Goal: Task Accomplishment & Management: Use online tool/utility

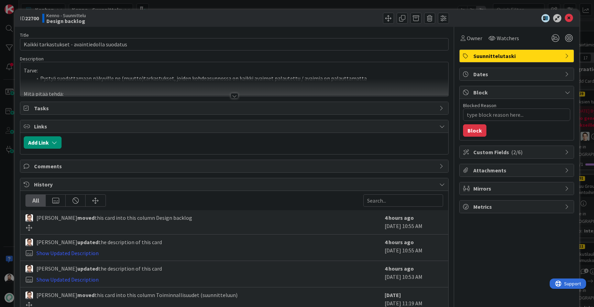
click at [237, 95] on div at bounding box center [235, 96] width 8 height 6
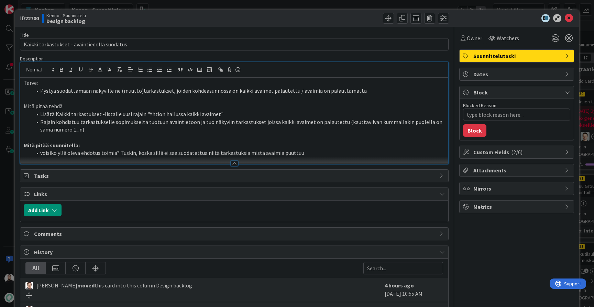
click at [229, 134] on p at bounding box center [234, 138] width 421 height 8
click at [311, 150] on li "voisiko yllä oleva ehdotus toimia? Tuskin, koska sillä ei saa suodatettua niitä…" at bounding box center [238, 153] width 413 height 8
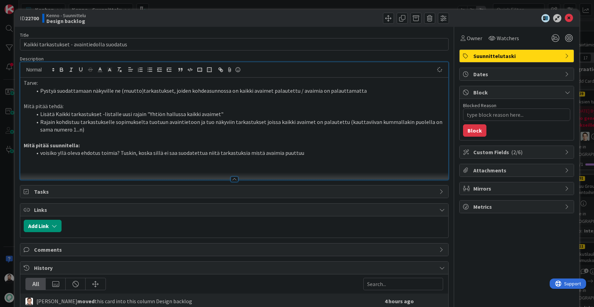
type textarea "x"
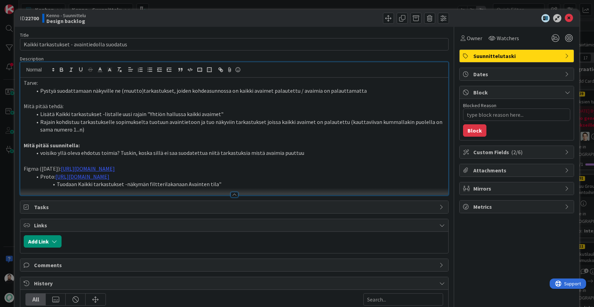
click at [183, 188] on li "Tuodaan Kaikki tarkastukset -näkymän filtterilakanaan Avainten tila"" at bounding box center [238, 184] width 413 height 8
click at [225, 188] on li "Tuodaan Kaikki tarkastukset -näkymän filtterilakanaan "Avainten tila"" at bounding box center [238, 184] width 413 height 8
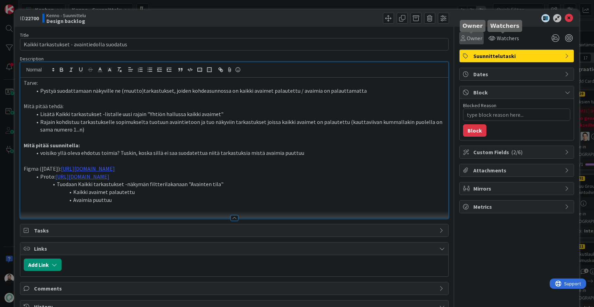
click at [471, 39] on span "Owner" at bounding box center [474, 38] width 15 height 8
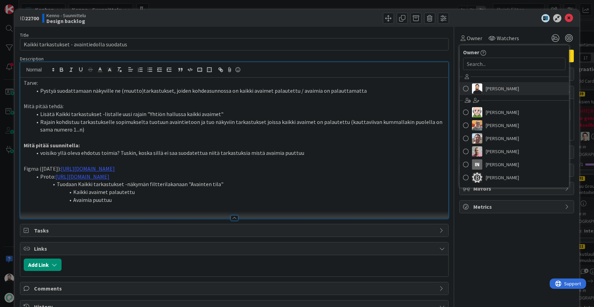
click at [487, 89] on span "[PERSON_NAME]" at bounding box center [502, 89] width 33 height 10
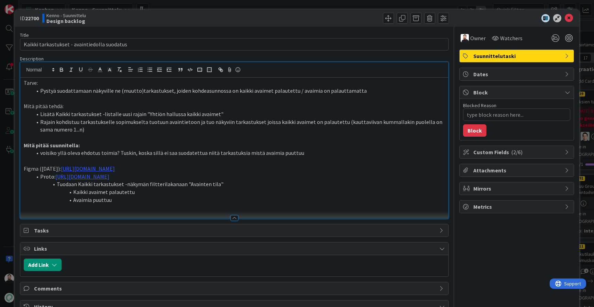
click at [213, 212] on p at bounding box center [234, 208] width 421 height 8
click at [388, 15] on span at bounding box center [388, 18] width 11 height 11
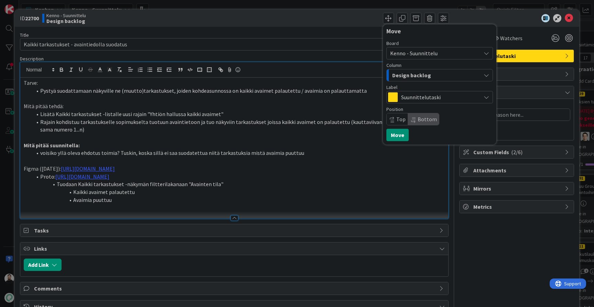
click at [415, 72] on span "Design backlog" at bounding box center [411, 75] width 39 height 9
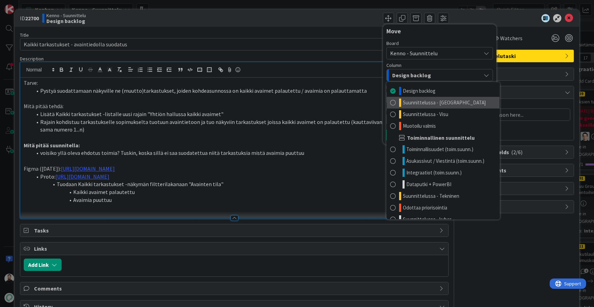
click at [425, 107] on link "Suunnittelussa - [GEOGRAPHIC_DATA]" at bounding box center [443, 103] width 113 height 12
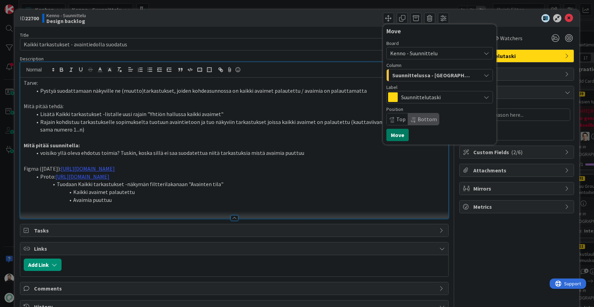
click at [397, 135] on button "Move" at bounding box center [397, 135] width 22 height 12
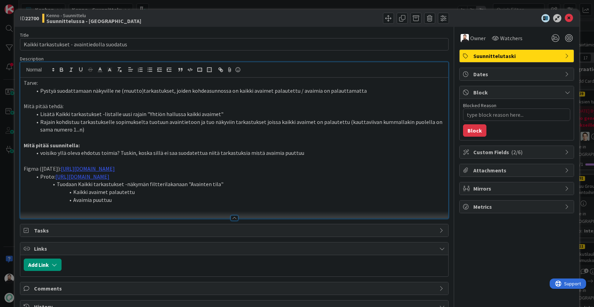
type textarea "x"
